Goal: Information Seeking & Learning: Find specific fact

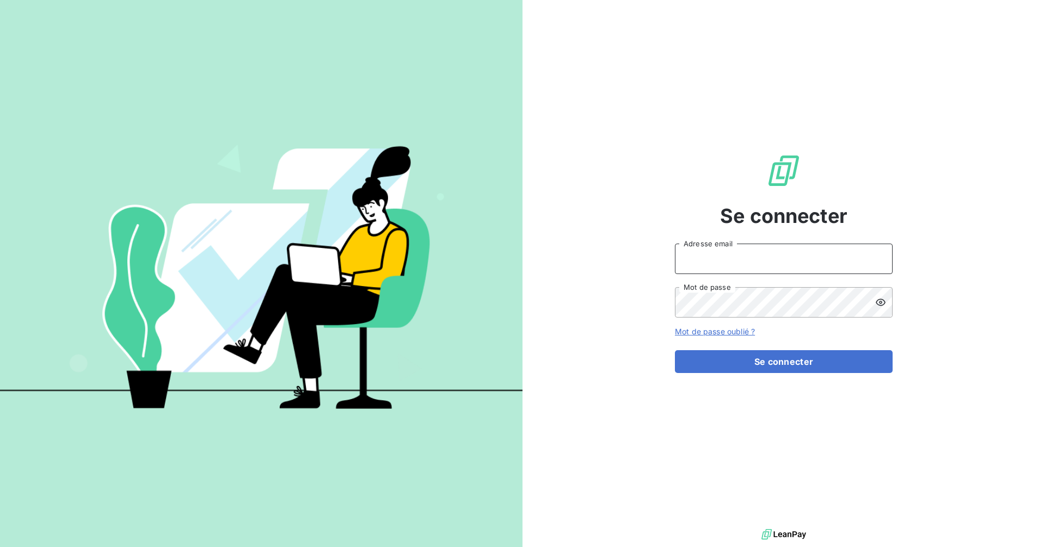
click at [718, 257] on input "Adresse email" at bounding box center [784, 259] width 218 height 30
type input "[EMAIL_ADDRESS][DOMAIN_NAME]"
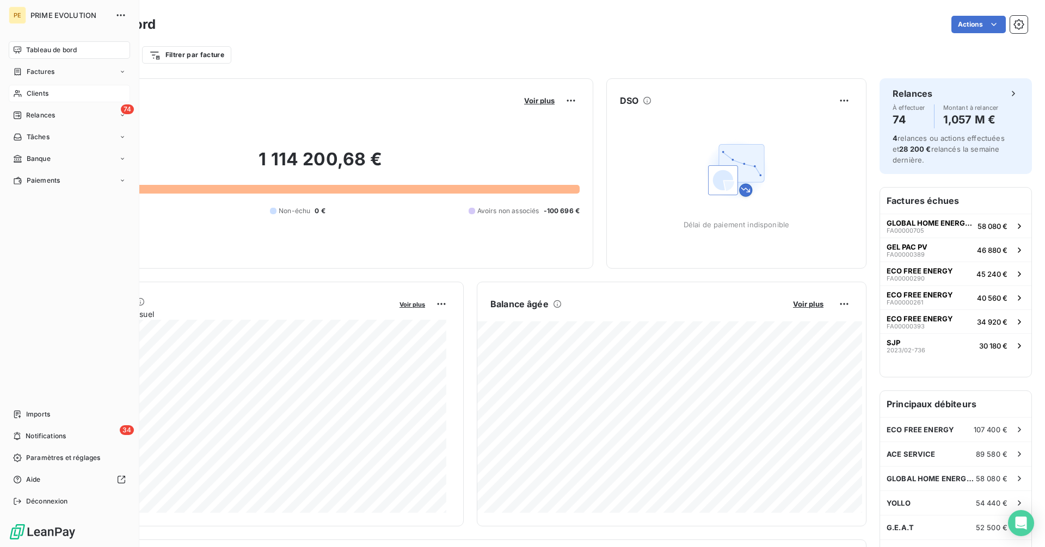
click at [30, 94] on span "Clients" at bounding box center [38, 94] width 22 height 10
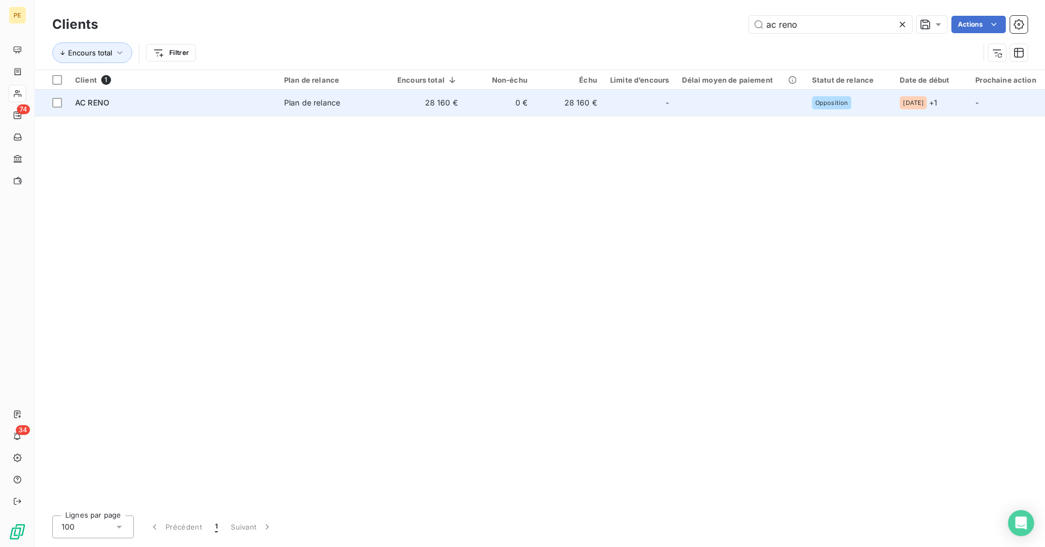
type input "ac reno"
click at [644, 98] on div at bounding box center [652, 102] width 17 height 17
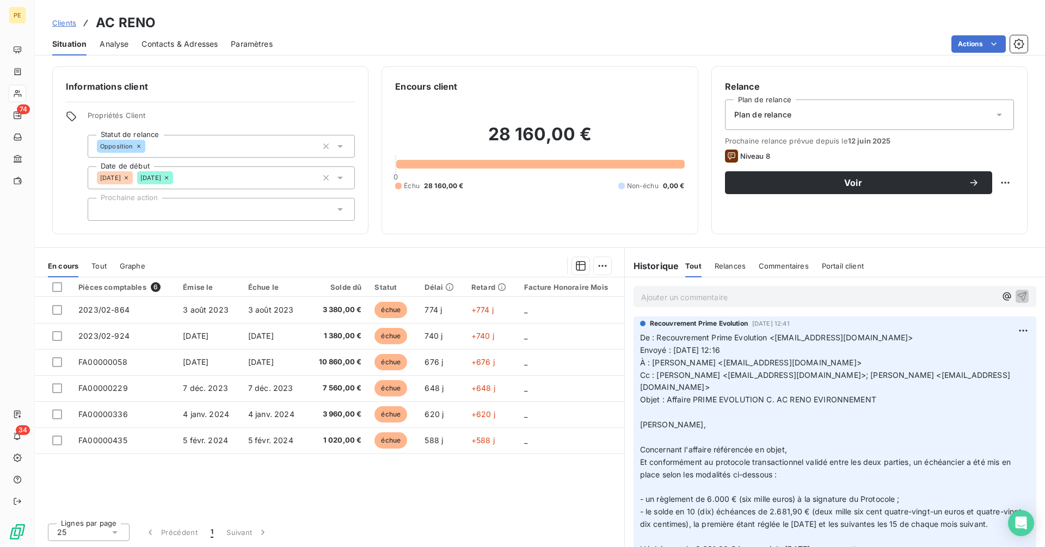
scroll to position [1, 0]
drag, startPoint x: 877, startPoint y: 385, endPoint x: 667, endPoint y: 386, distance: 209.5
click at [667, 386] on p "De : Recouvrement Prime Evolution <[EMAIL_ADDRESS][DOMAIN_NAME]> Envoyé : [DATE…" at bounding box center [835, 462] width 390 height 261
copy span "Affaire PRIME EVOLUTION C. AC RENO EVIRONNEMENT"
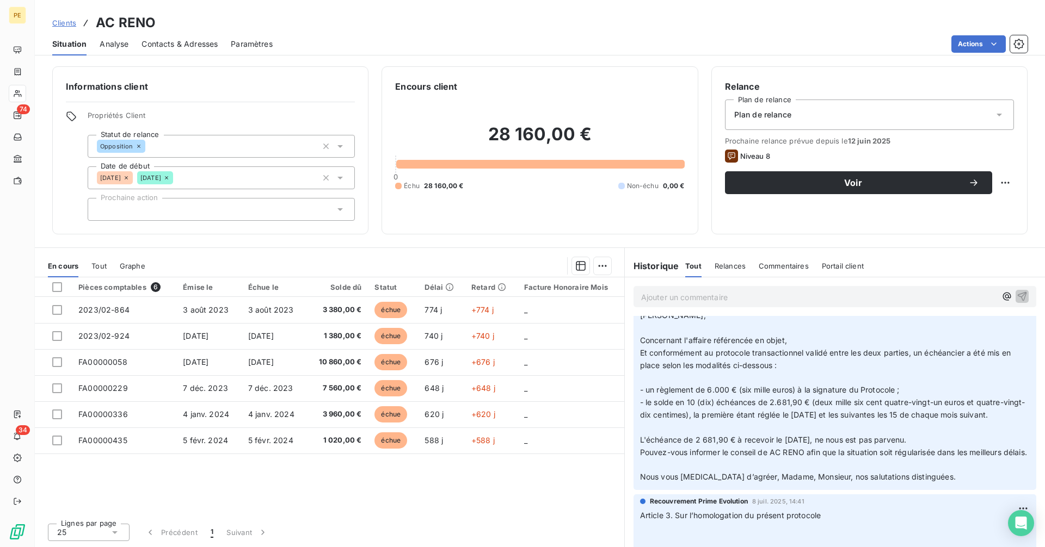
scroll to position [0, 0]
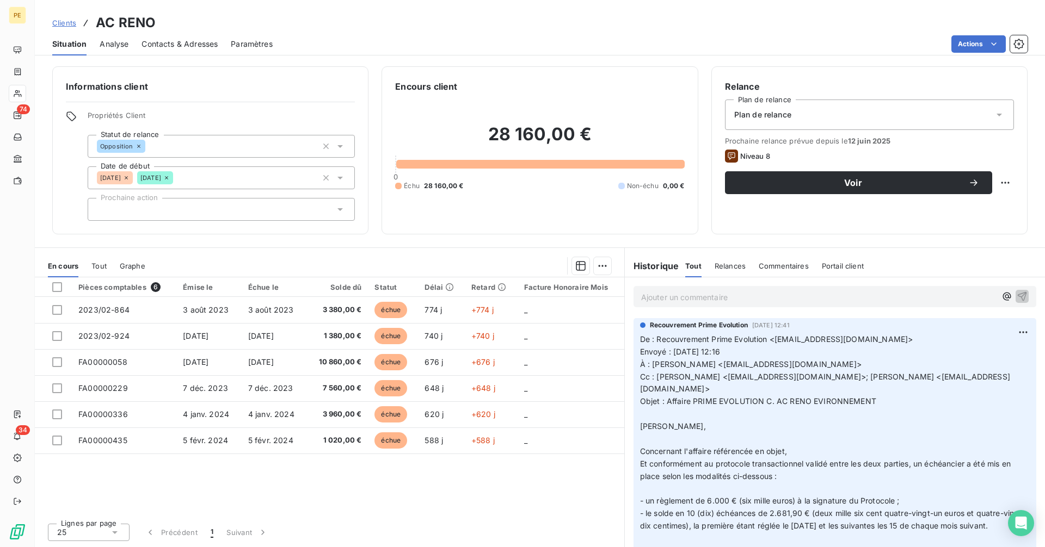
click at [686, 289] on div "Ajouter un commentaire ﻿" at bounding box center [818, 296] width 355 height 15
click at [685, 303] on p "Ajouter un commentaire ﻿" at bounding box center [818, 298] width 355 height 14
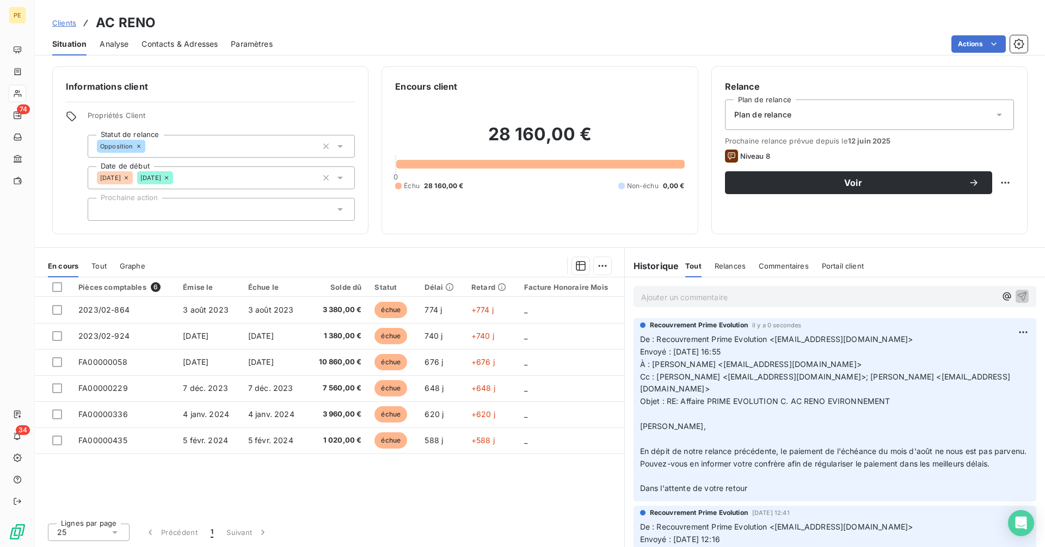
click at [66, 21] on span "Clients" at bounding box center [64, 22] width 24 height 9
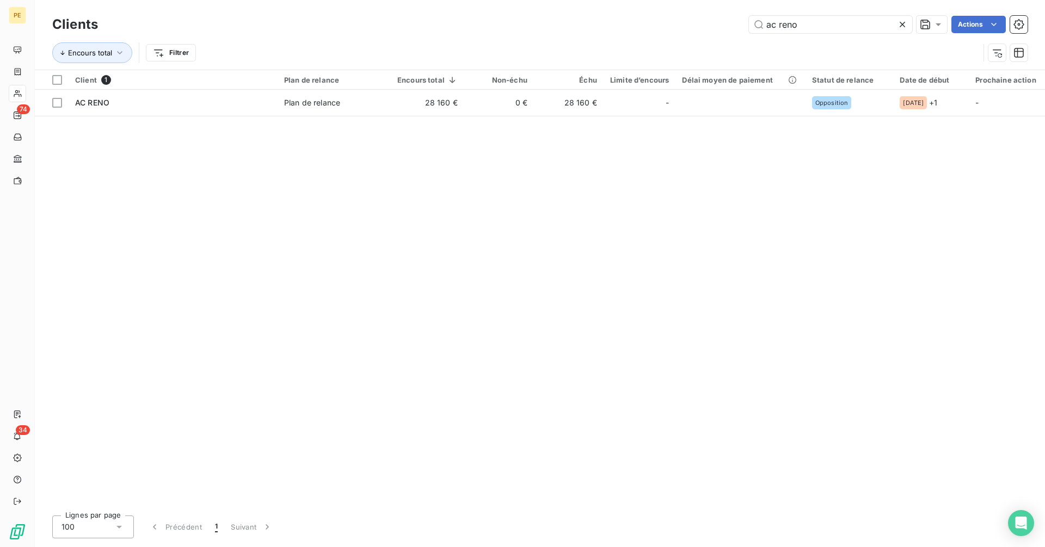
drag, startPoint x: 811, startPoint y: 26, endPoint x: 701, endPoint y: 27, distance: 110.5
click at [701, 27] on div "ac reno Actions" at bounding box center [569, 24] width 916 height 17
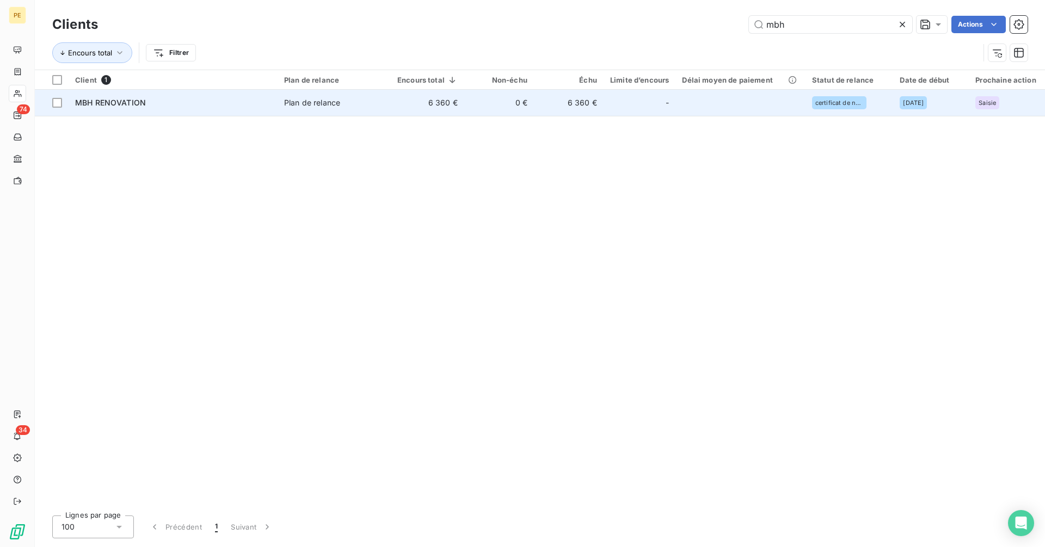
type input "mbh"
click at [391, 105] on td "6 360 €" at bounding box center [427, 103] width 73 height 26
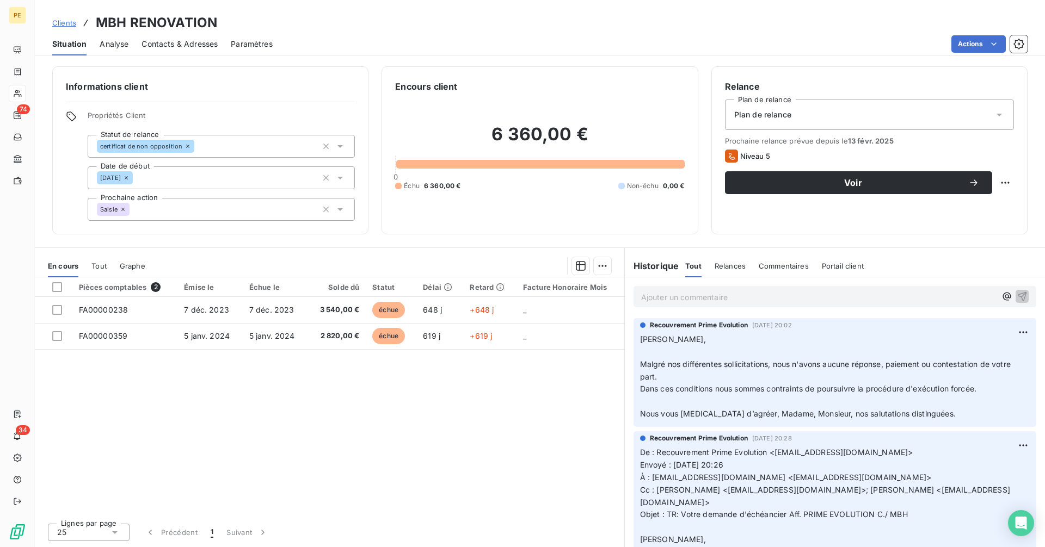
click at [709, 365] on span "Malgré nos différentes sollicitations, nous n'avons aucune réponse, paiement ou…" at bounding box center [826, 371] width 373 height 22
click at [778, 365] on span "Malgré nos différentes sollicitations, nous n'avons aucune réponse, paiement ou…" at bounding box center [826, 371] width 373 height 22
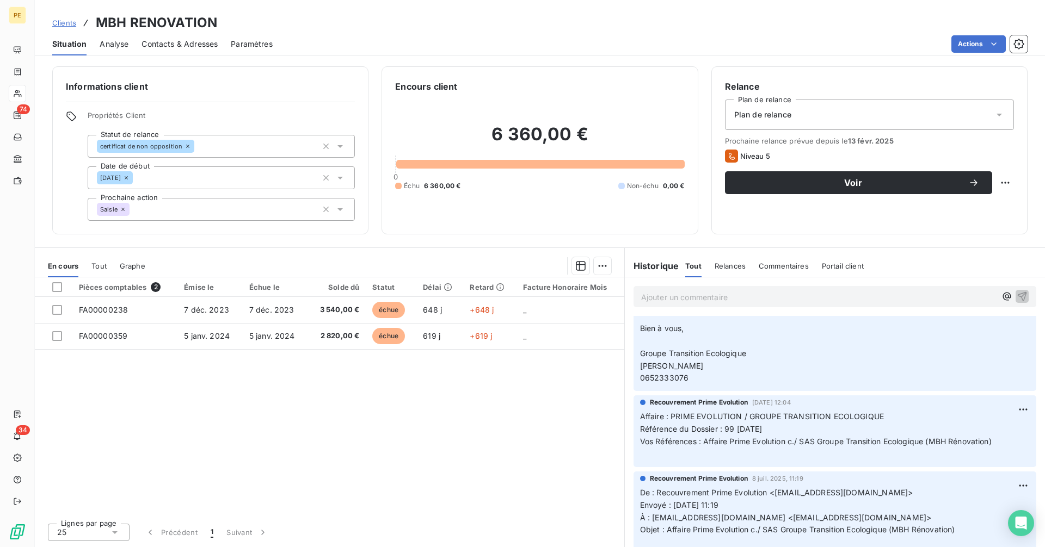
scroll to position [1013, 0]
click at [762, 433] on span "Référence du Dossier : 99 [DATE]" at bounding box center [701, 427] width 122 height 9
drag, startPoint x: 727, startPoint y: 439, endPoint x: 799, endPoint y: 438, distance: 71.8
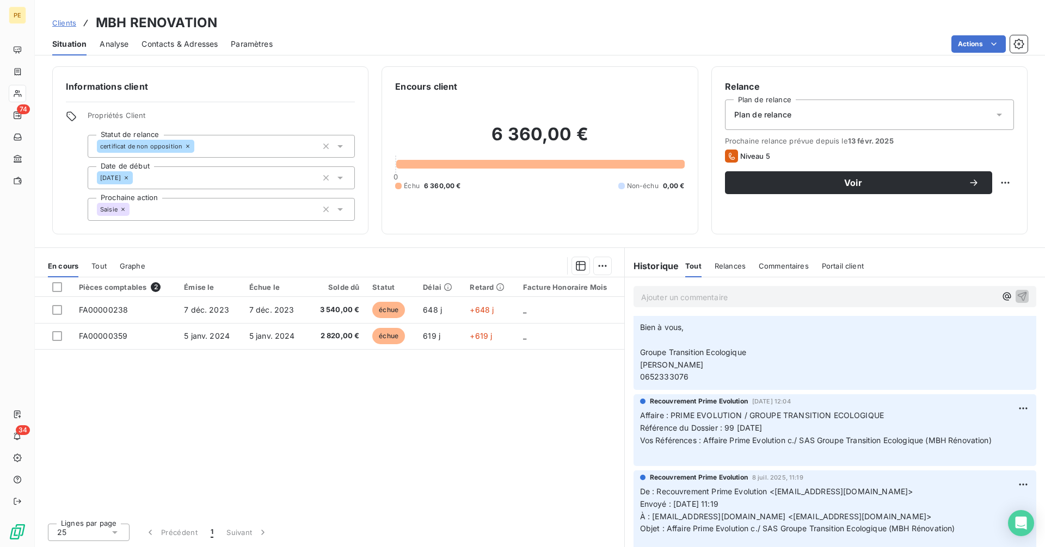
click at [799, 438] on p "Affaire : PRIME EVOLUTION / GROUPE TRANSITION ECOLOGIQUE Référence du Dossier :…" at bounding box center [835, 435] width 390 height 50
copy span "99 [DATE]"
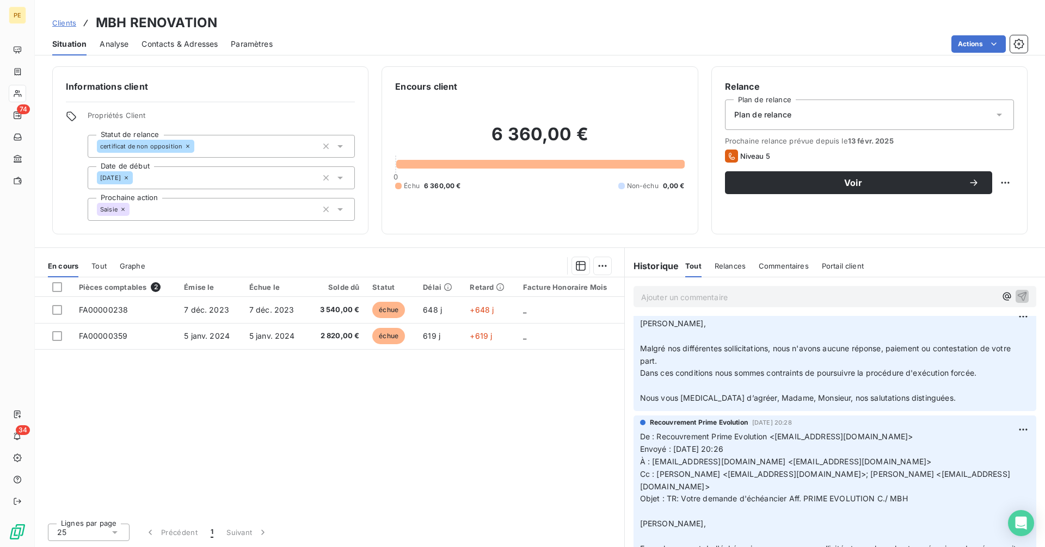
scroll to position [0, 0]
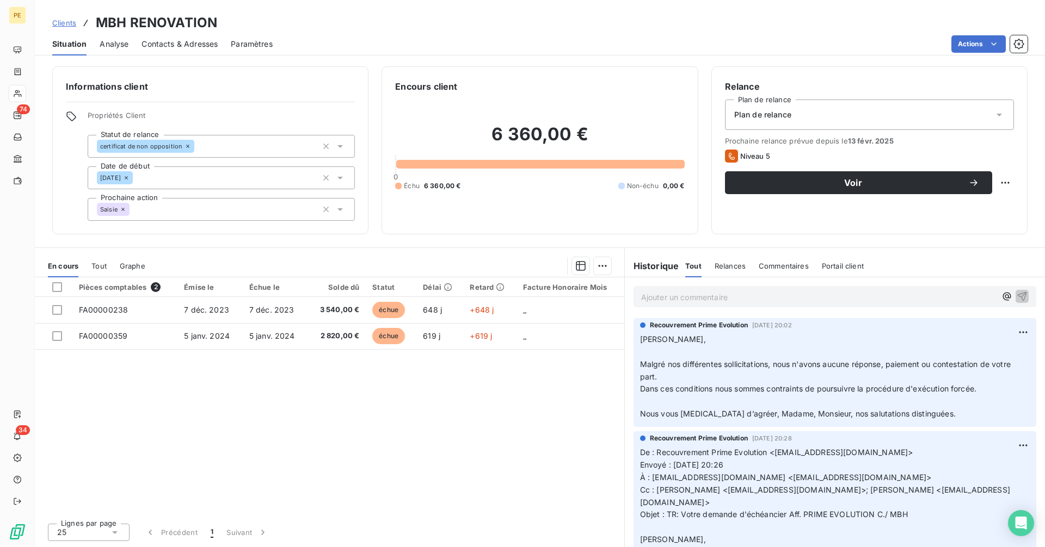
click at [719, 298] on p "Ajouter un commentaire ﻿" at bounding box center [818, 298] width 355 height 14
click at [166, 36] on div "Contacts & Adresses" at bounding box center [179, 44] width 76 height 23
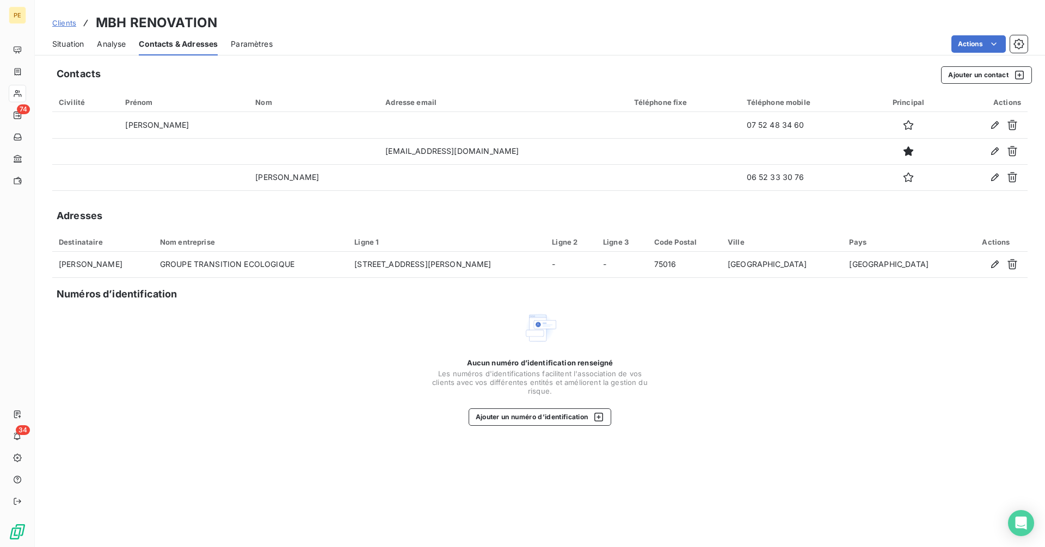
click at [63, 43] on span "Situation" at bounding box center [68, 44] width 32 height 11
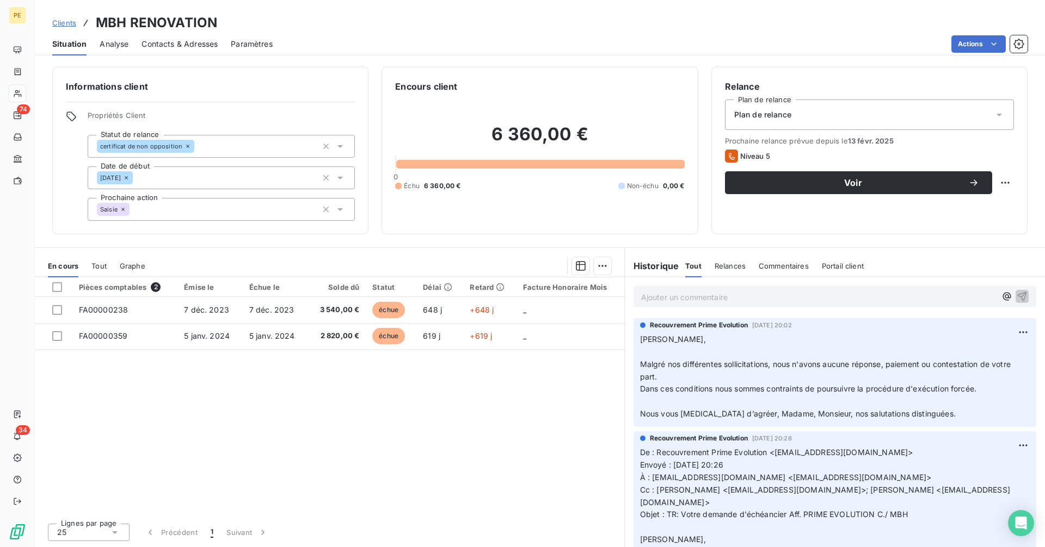
click at [755, 298] on p "Ajouter un commentaire ﻿" at bounding box center [818, 298] width 355 height 14
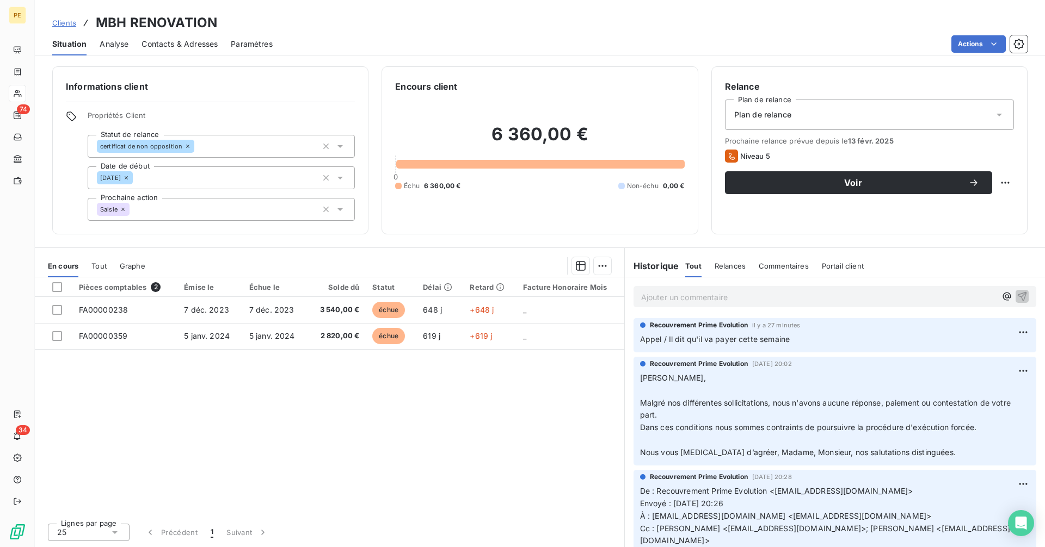
click at [793, 299] on p "Ajouter un commentaire ﻿" at bounding box center [818, 298] width 355 height 14
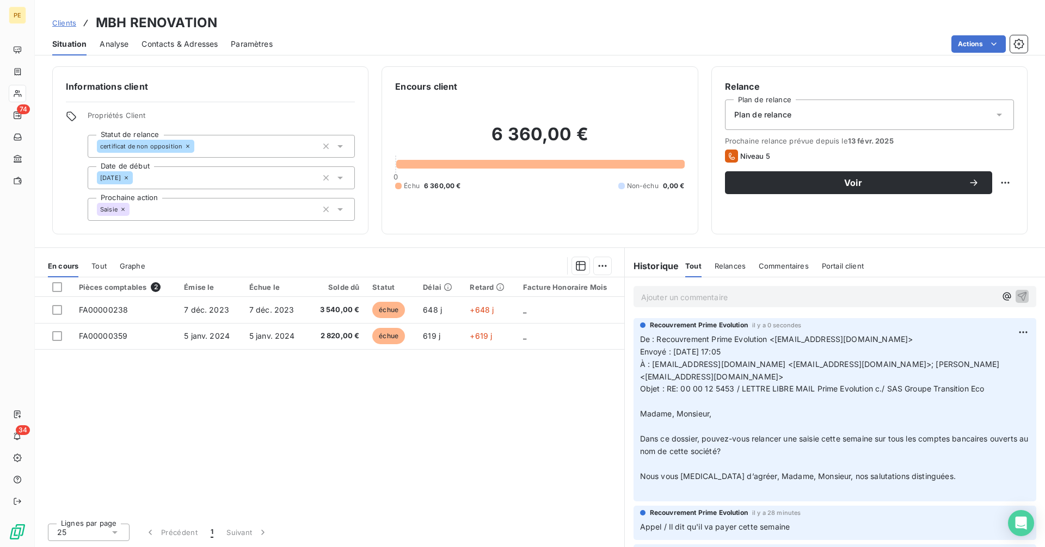
click at [682, 384] on span "Objet : RE: 00 00 12 5453 / LETTRE LIBRE MAIL Prime Evolution c./ SAS Groupe Tr…" at bounding box center [812, 388] width 344 height 9
click at [1006, 372] on p "De : Recouvrement Prime Evolution <[EMAIL_ADDRESS][DOMAIN_NAME]> Envoyé : [DATE…" at bounding box center [835, 415] width 390 height 162
copy span "00 00 12 5453 / LETTRE LIBRE MAIL Prime Evolution c./ SAS Groupe Transition Eco"
click at [63, 25] on span "Clients" at bounding box center [64, 22] width 24 height 9
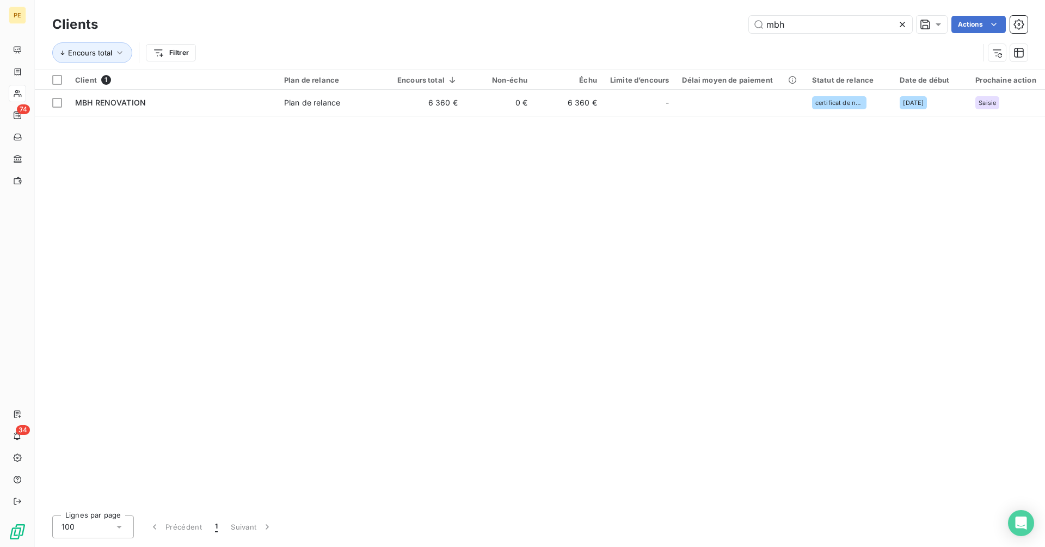
drag, startPoint x: 805, startPoint y: 29, endPoint x: 724, endPoint y: 32, distance: 81.1
click at [724, 32] on div "mbh Actions" at bounding box center [569, 24] width 916 height 17
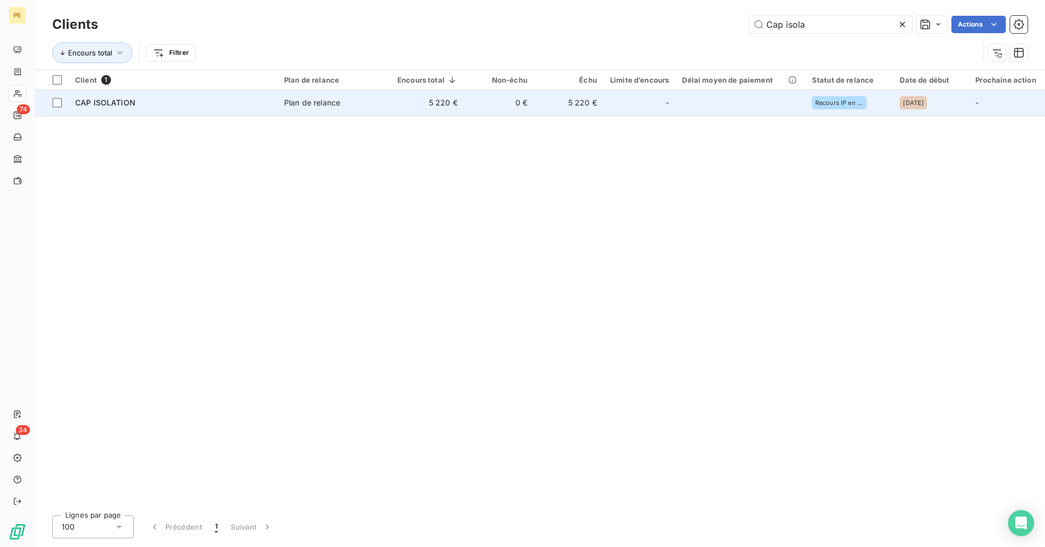
type input "Cap isola"
click at [273, 102] on td "CAP ISOLATION" at bounding box center [173, 103] width 209 height 26
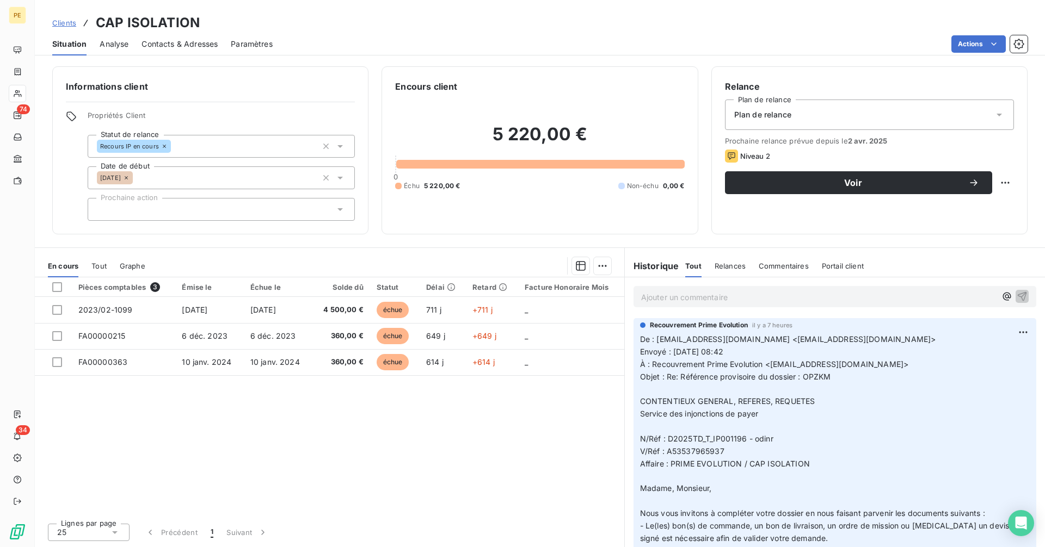
click at [697, 298] on p "Ajouter un commentaire ﻿" at bounding box center [818, 298] width 355 height 14
click at [803, 377] on span "Objet : Re: Référence provisoire du dossier : OPZKM" at bounding box center [735, 376] width 191 height 9
click at [833, 377] on p "De : [EMAIL_ADDRESS][DOMAIN_NAME] <[EMAIL_ADDRESS][DOMAIN_NAME]> Envoyé : [DATE…" at bounding box center [835, 514] width 390 height 361
click at [832, 377] on p "De : [EMAIL_ADDRESS][DOMAIN_NAME] <[EMAIL_ADDRESS][DOMAIN_NAME]> Envoyé : [DATE…" at bounding box center [835, 514] width 390 height 361
click at [831, 377] on span "Objet : Re: Référence provisoire du dossier : OPZKM" at bounding box center [735, 376] width 191 height 9
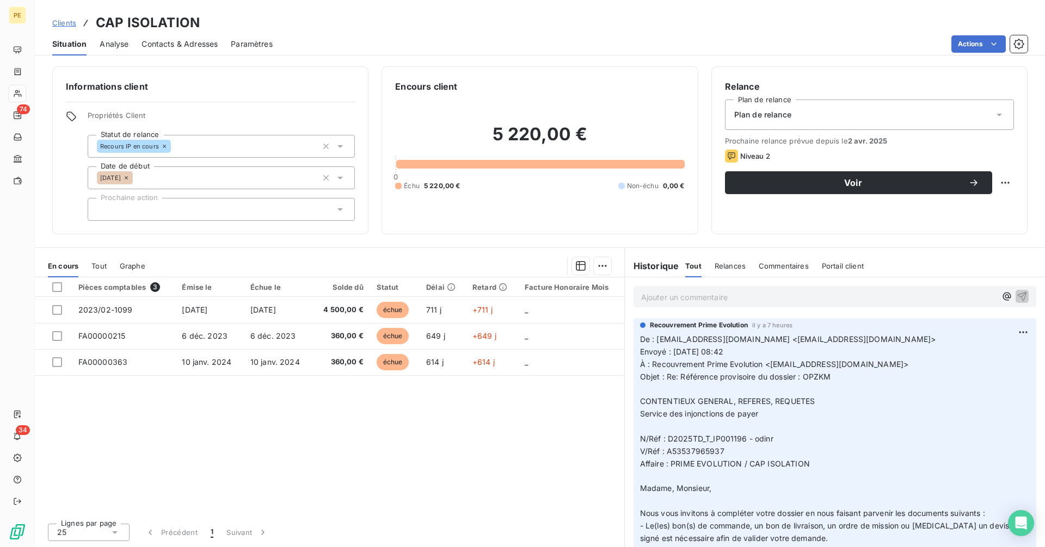
click at [829, 374] on span "Objet : Re: Référence provisoire du dossier : OPZKM" at bounding box center [735, 376] width 191 height 9
click at [680, 378] on span "Objet : Re: Référence provisoire du dossier : OPZKM" at bounding box center [735, 376] width 191 height 9
copy span "Référence provisoire du dossier : OPZKM"
click at [705, 295] on p "Ajouter un commentaire ﻿" at bounding box center [818, 298] width 355 height 14
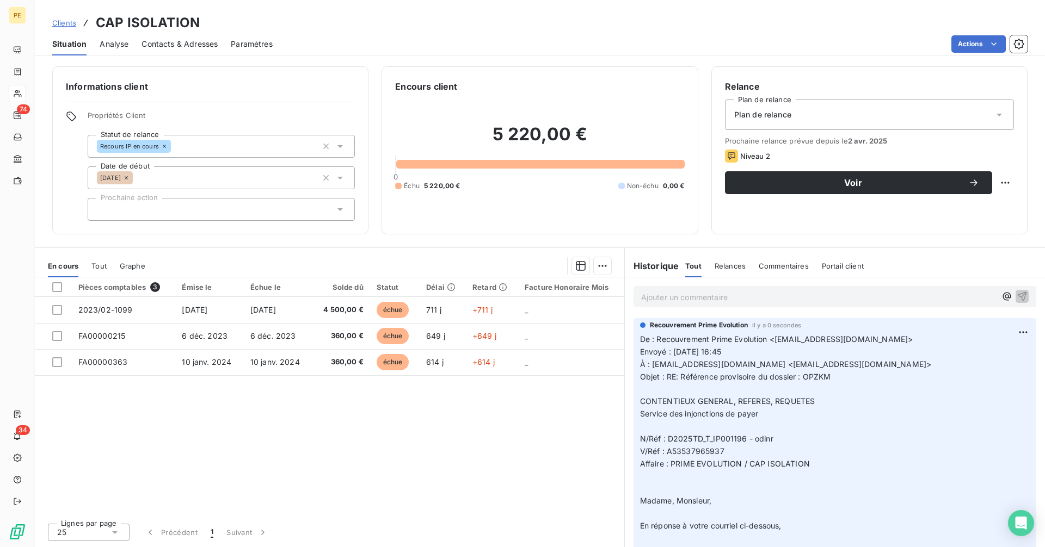
click at [58, 24] on span "Clients" at bounding box center [64, 22] width 24 height 9
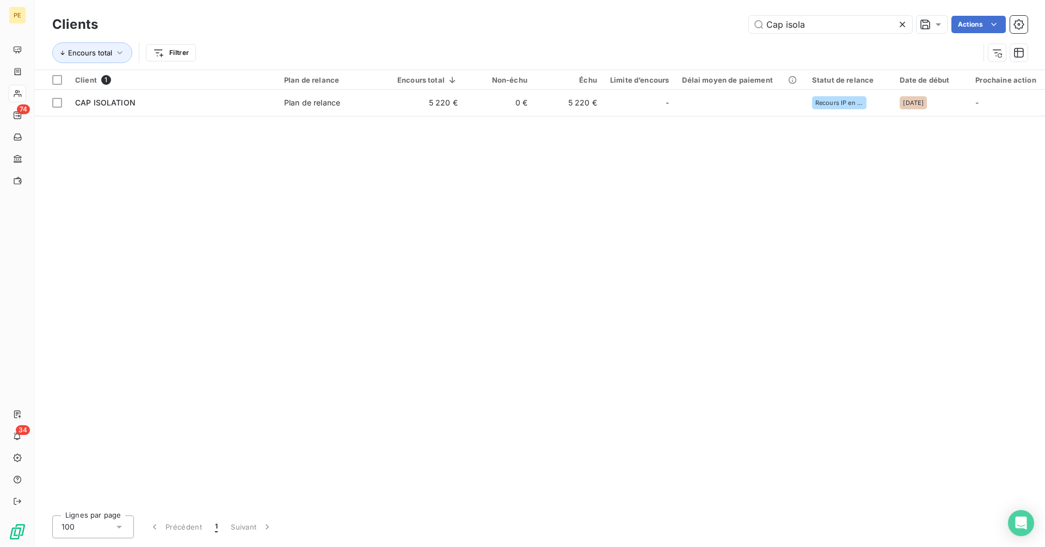
drag, startPoint x: 820, startPoint y: 22, endPoint x: 744, endPoint y: 28, distance: 76.4
click at [744, 28] on div "Cap isola Actions" at bounding box center [569, 24] width 916 height 17
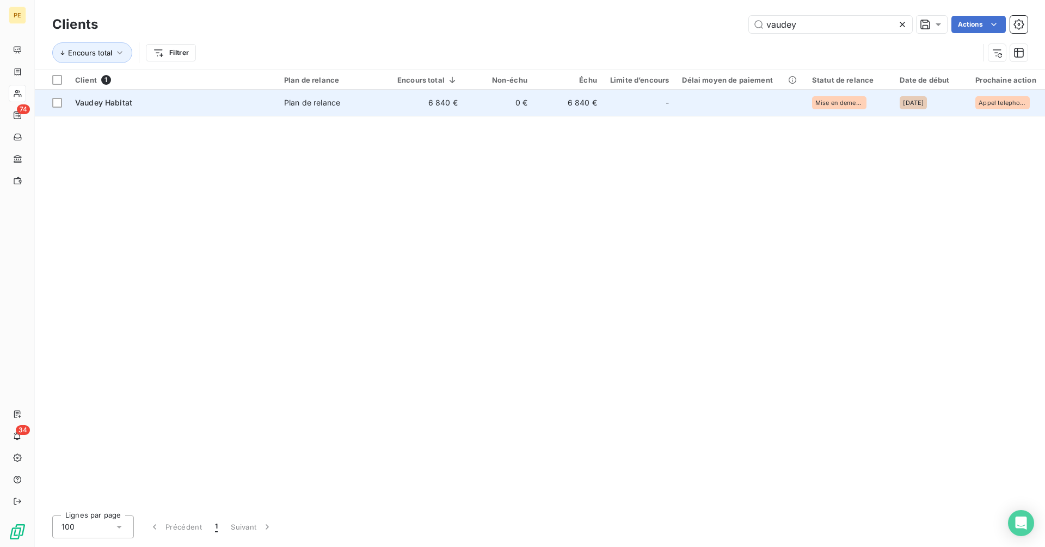
type input "vaudey"
click at [512, 106] on td "0 €" at bounding box center [499, 103] width 70 height 26
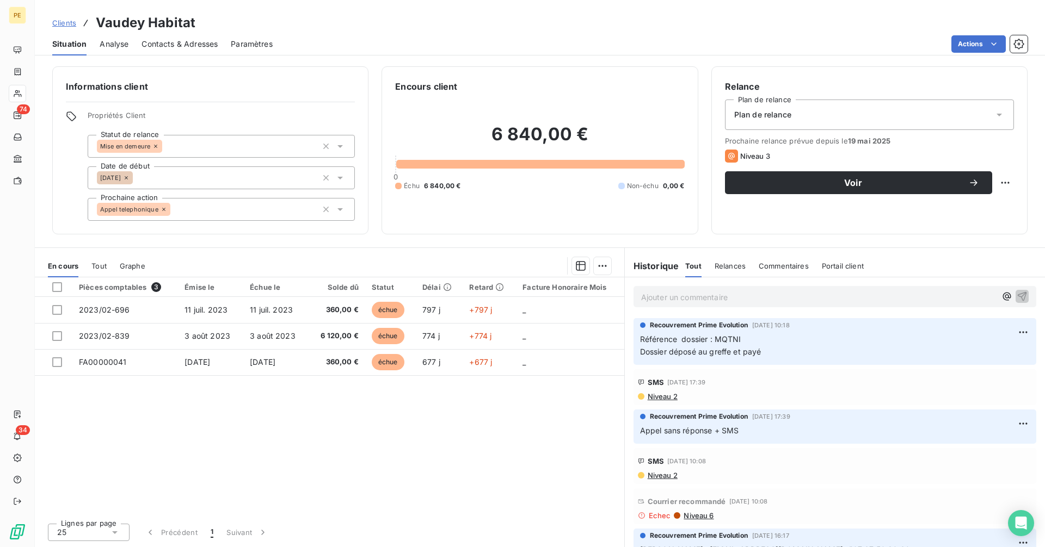
click at [717, 305] on div "Ajouter un commentaire ﻿" at bounding box center [834, 296] width 403 height 21
click at [710, 299] on p "Ajouter un commentaire ﻿" at bounding box center [818, 298] width 355 height 14
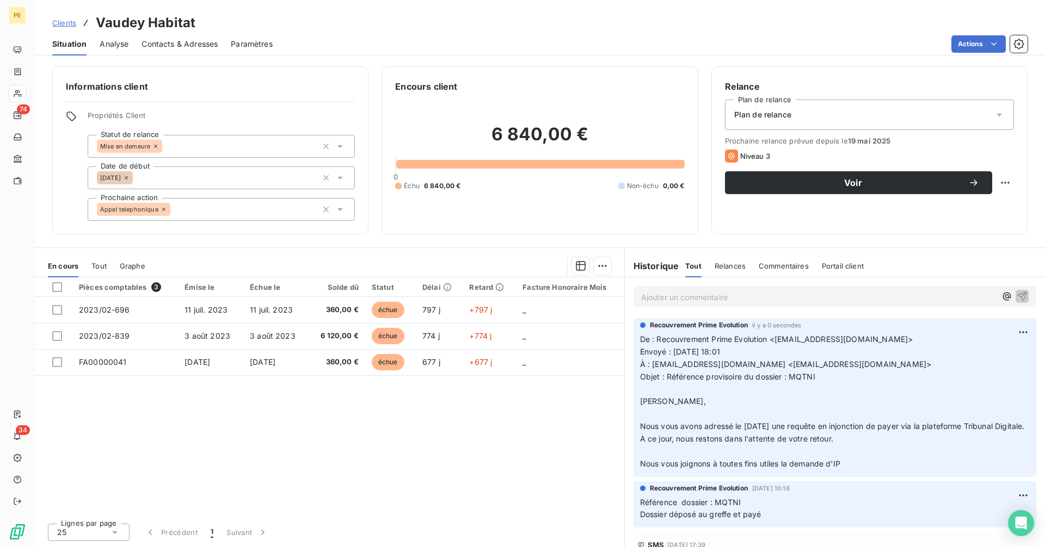
click at [65, 18] on span "Clients" at bounding box center [64, 22] width 24 height 9
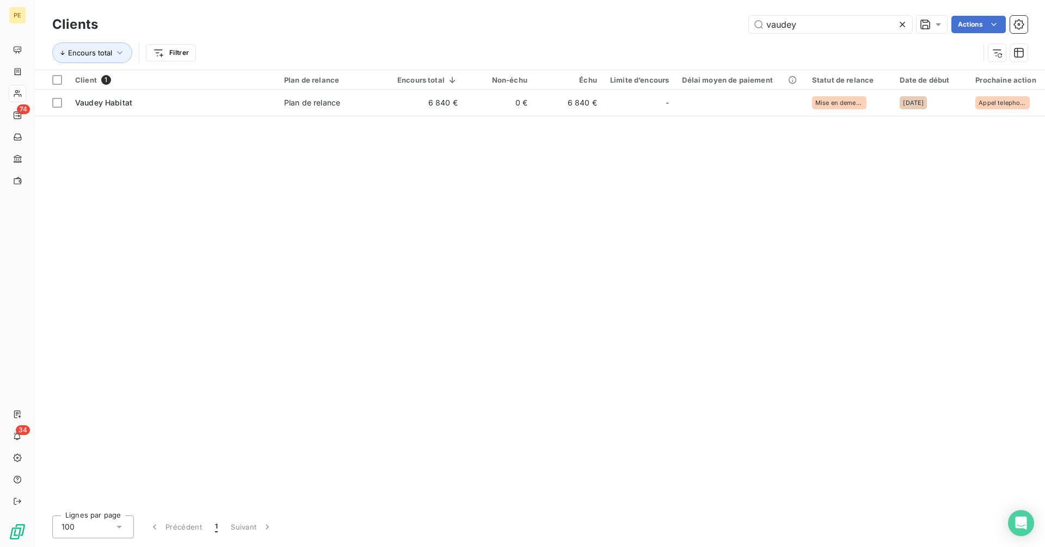
drag, startPoint x: 835, startPoint y: 21, endPoint x: 657, endPoint y: 33, distance: 178.3
click at [657, 33] on div "Clients vaudey Actions" at bounding box center [539, 24] width 975 height 23
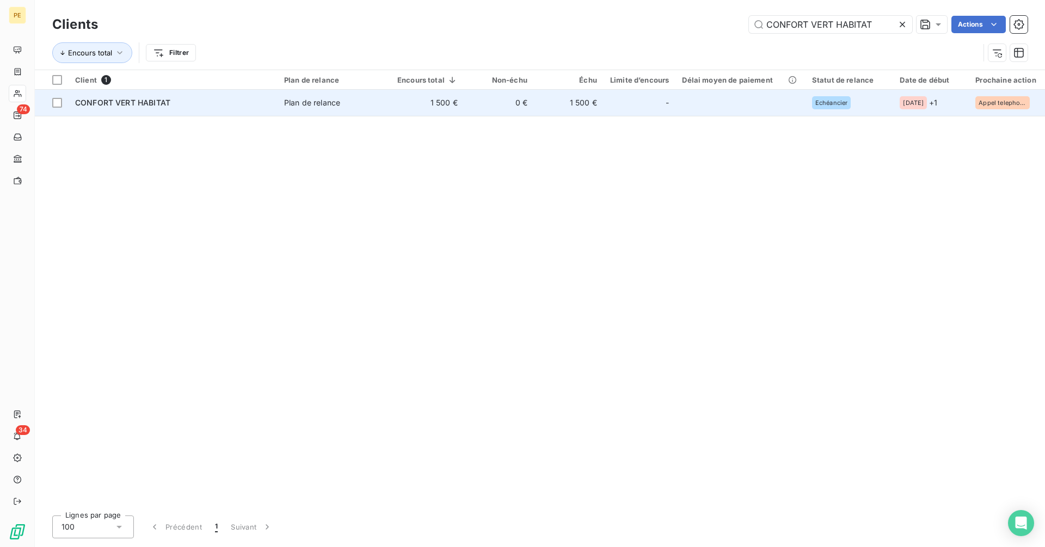
type input "CONFORT VERT HABITAT"
click at [363, 110] on td "Plan de relance" at bounding box center [333, 103] width 113 height 26
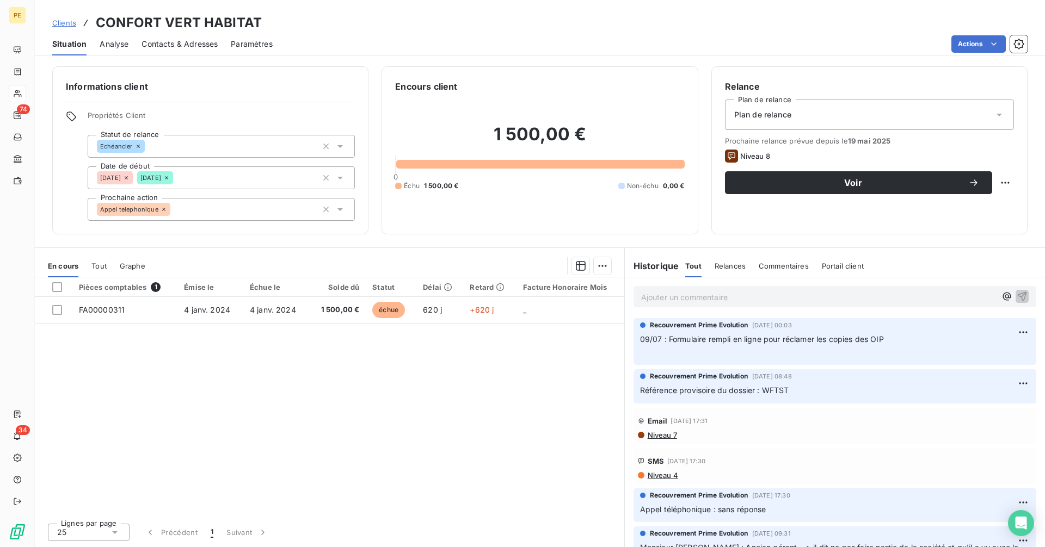
click at [759, 293] on p "Ajouter un commentaire ﻿" at bounding box center [818, 298] width 355 height 14
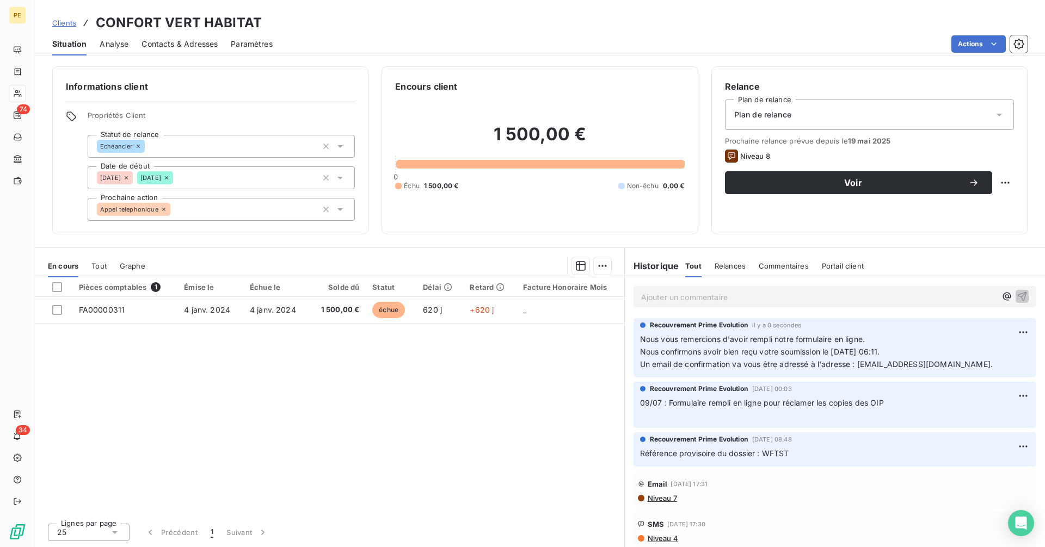
click at [63, 21] on span "Clients" at bounding box center [64, 22] width 24 height 9
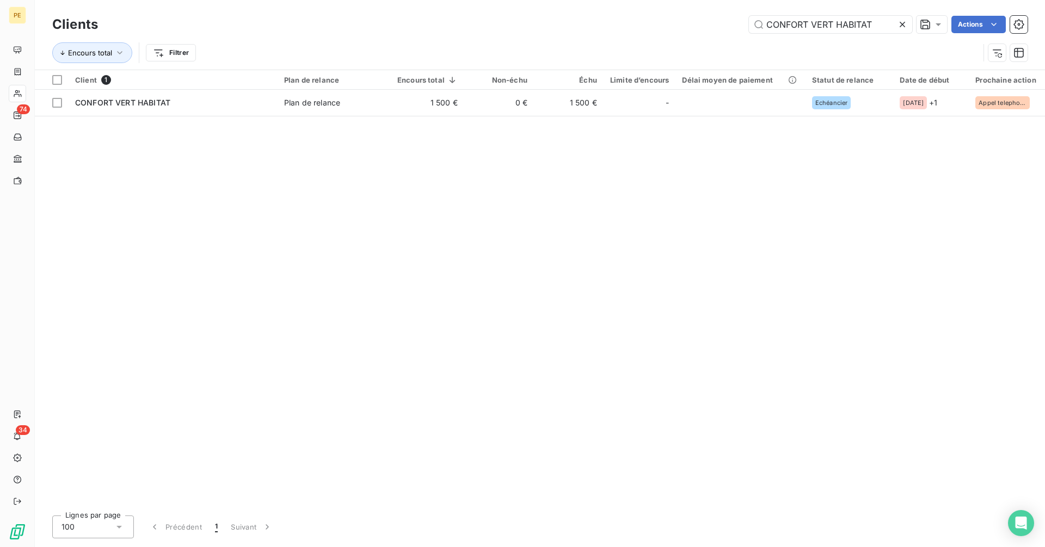
click at [903, 26] on icon at bounding box center [902, 24] width 11 height 11
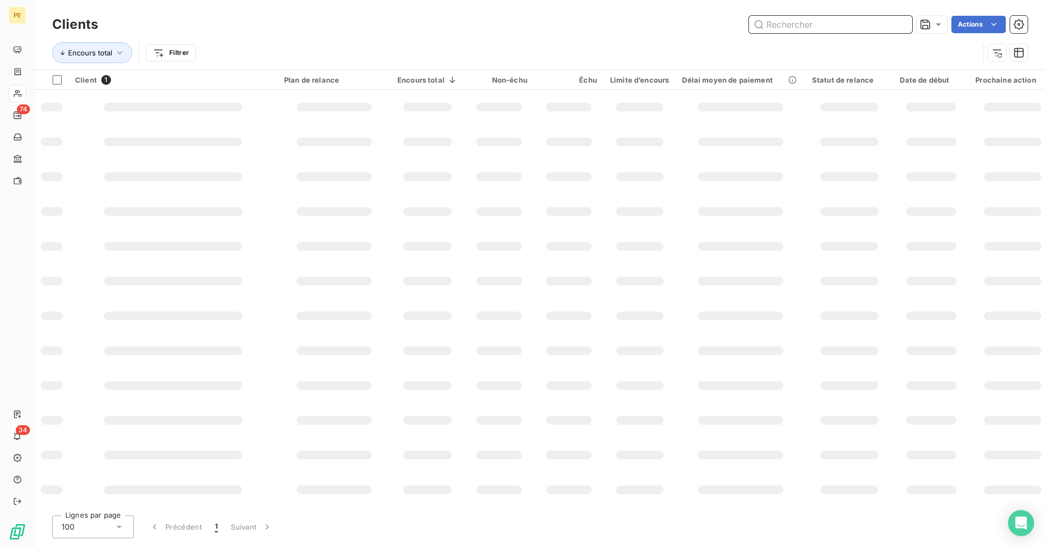
click at [860, 22] on input "text" at bounding box center [830, 24] width 163 height 17
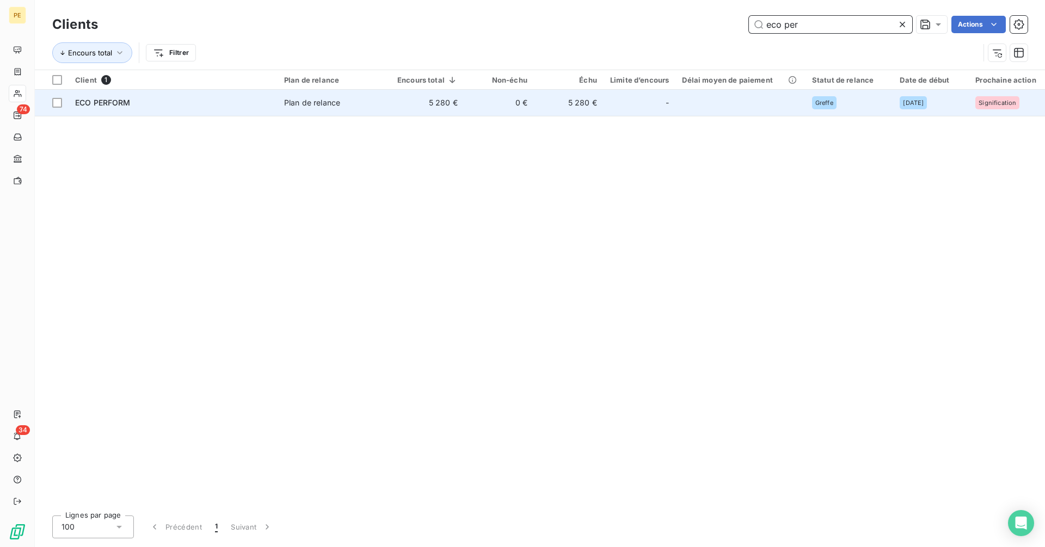
type input "eco per"
click at [526, 95] on td "0 €" at bounding box center [499, 103] width 70 height 26
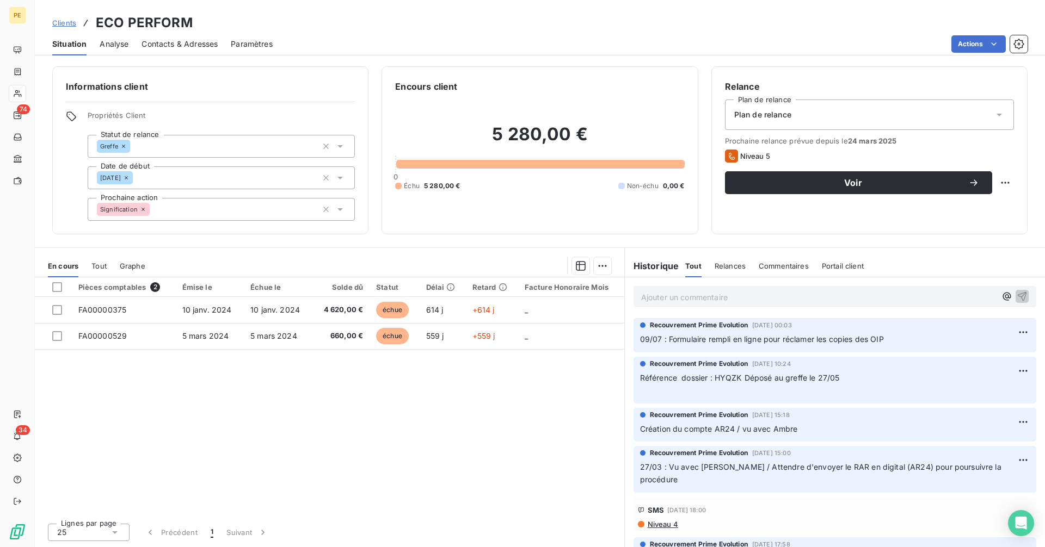
click at [740, 295] on p "Ajouter un commentaire ﻿" at bounding box center [818, 298] width 355 height 14
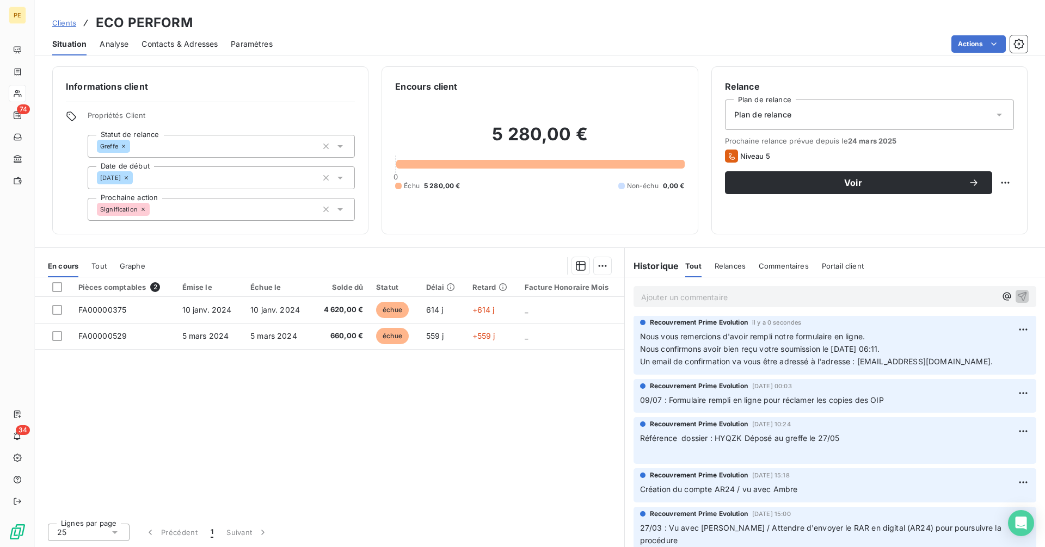
scroll to position [4, 0]
